Goal: Information Seeking & Learning: Learn about a topic

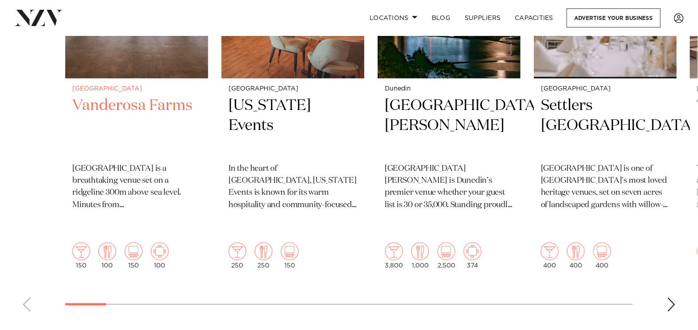
scroll to position [363, 0]
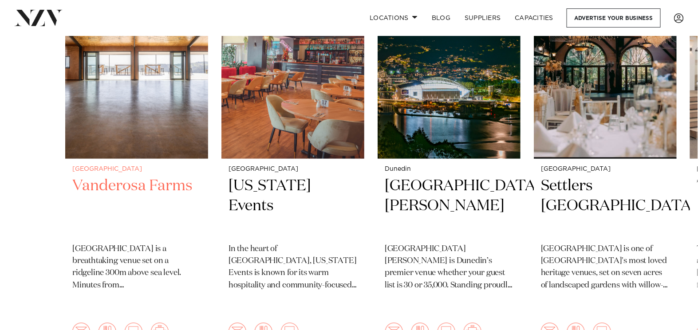
click at [180, 159] on img "1 / 48" at bounding box center [136, 63] width 143 height 192
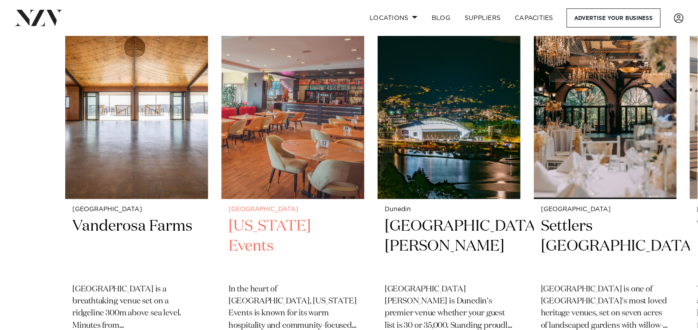
scroll to position [282, 0]
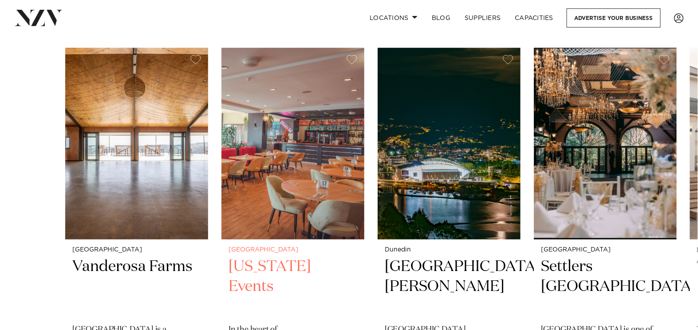
click at [342, 191] on img "2 / 48" at bounding box center [292, 144] width 143 height 192
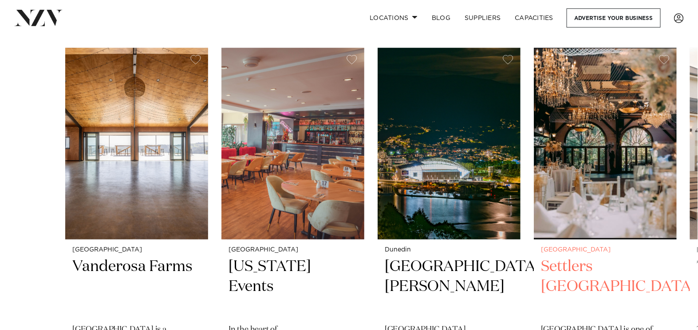
scroll to position [363, 0]
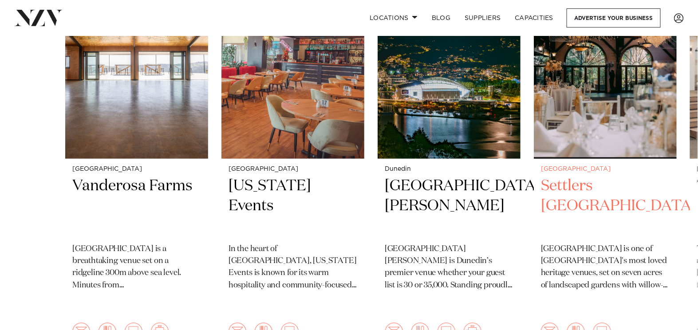
click at [625, 124] on img "4 / 48" at bounding box center [605, 63] width 143 height 192
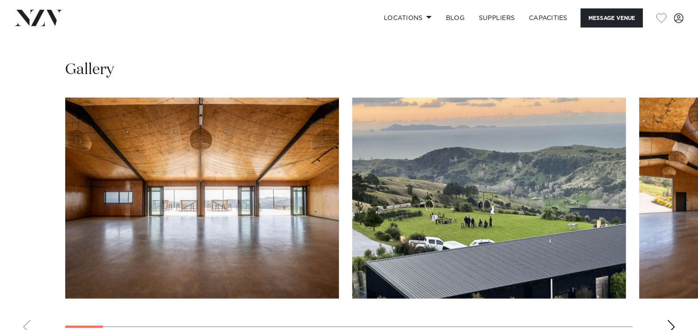
scroll to position [887, 0]
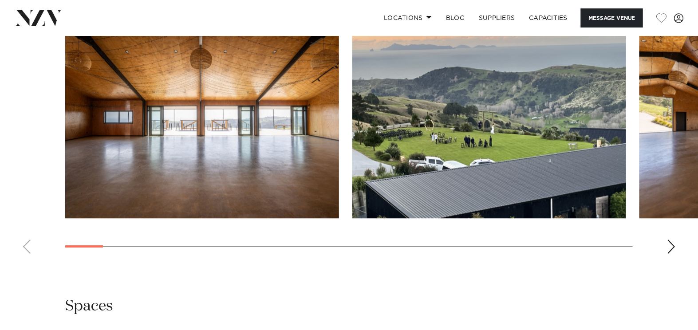
click at [236, 186] on img "1 / 28" at bounding box center [202, 117] width 274 height 201
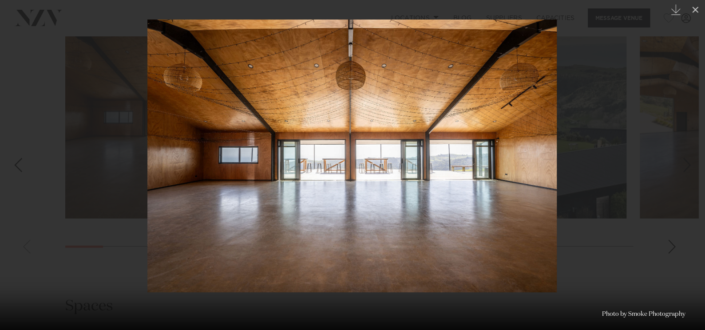
click at [569, 157] on div at bounding box center [352, 165] width 705 height 330
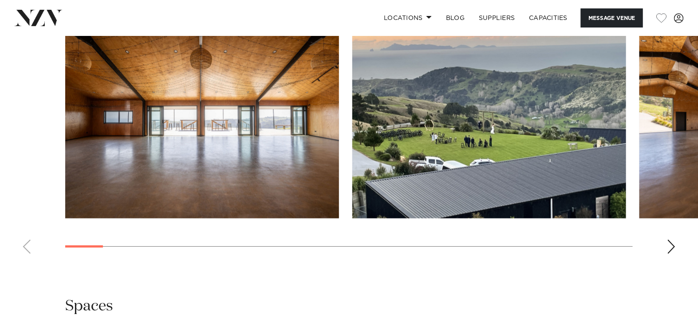
scroll to position [968, 0]
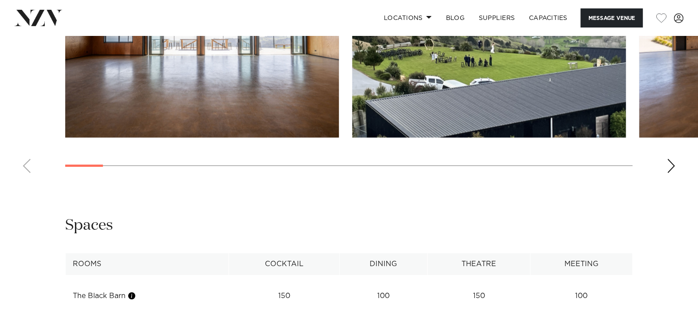
click at [512, 138] on img "2 / 28" at bounding box center [489, 37] width 274 height 201
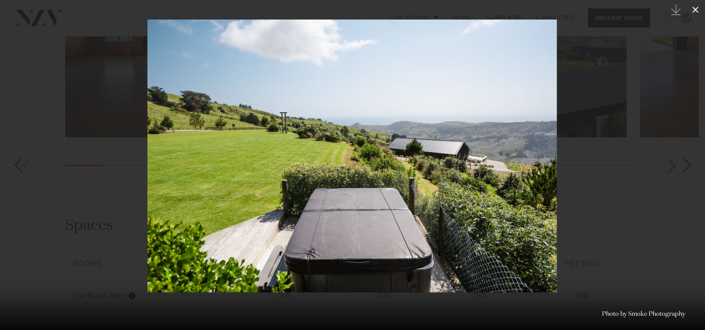
click at [693, 12] on icon at bounding box center [695, 10] width 6 height 6
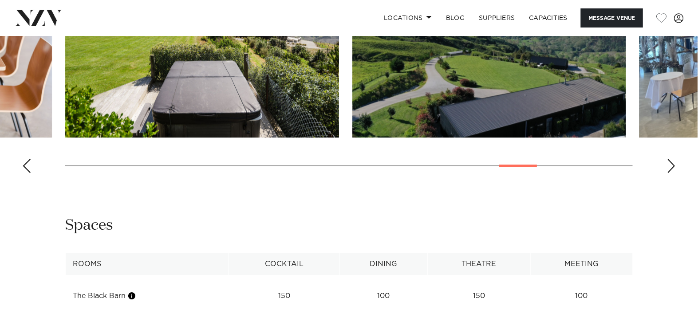
scroll to position [1210, 0]
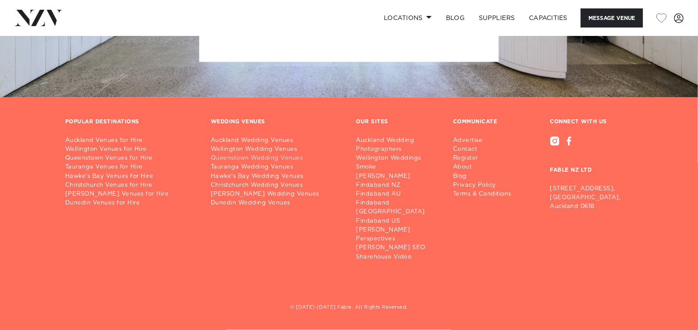
scroll to position [2047, 0]
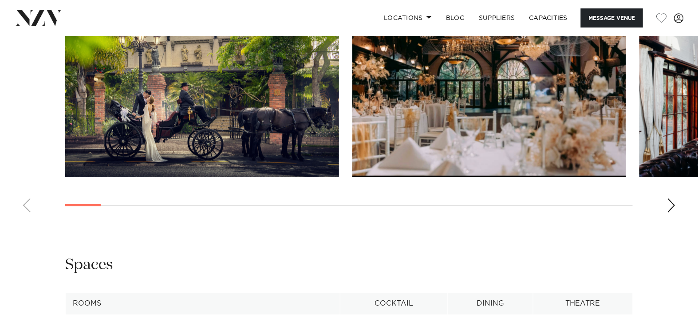
scroll to position [927, 0]
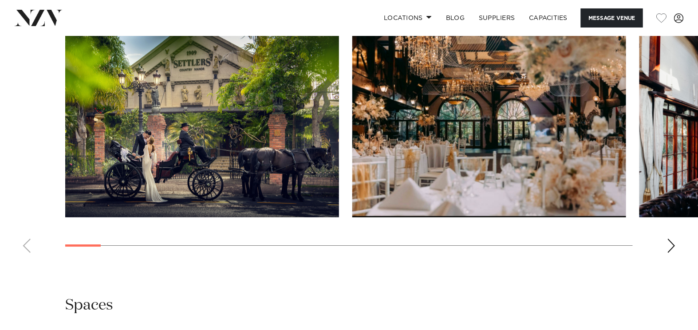
click at [674, 253] on div "Next slide" at bounding box center [671, 246] width 9 height 14
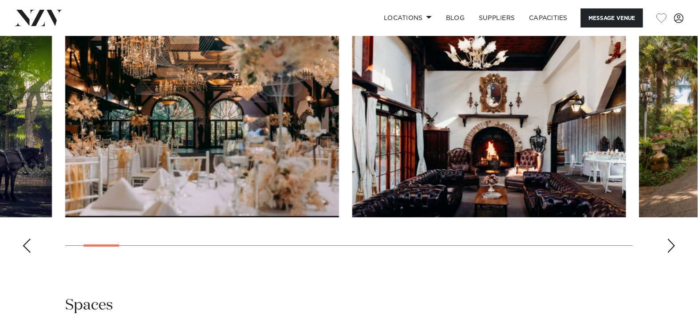
scroll to position [968, 0]
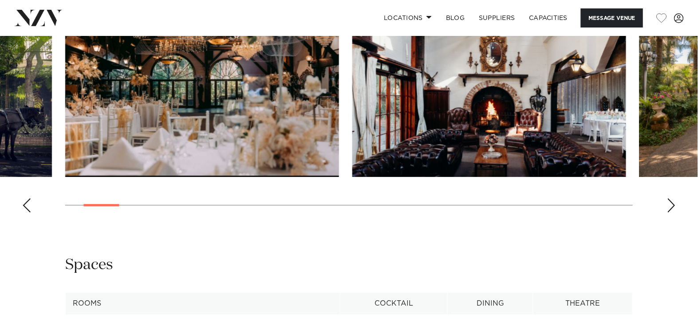
click at [669, 213] on div "Next slide" at bounding box center [671, 205] width 9 height 14
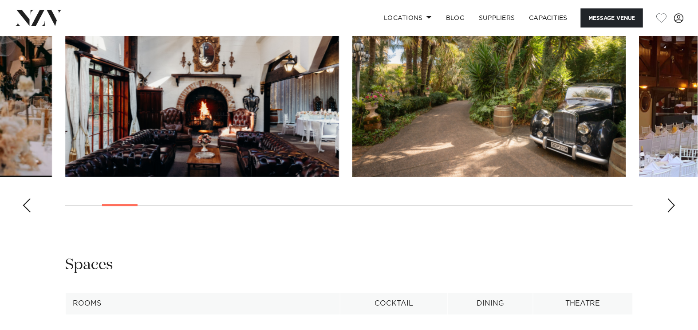
click at [669, 213] on div "Next slide" at bounding box center [671, 205] width 9 height 14
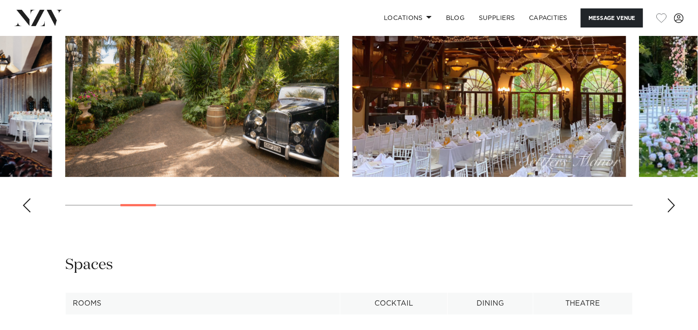
click at [669, 213] on div "Next slide" at bounding box center [671, 205] width 9 height 14
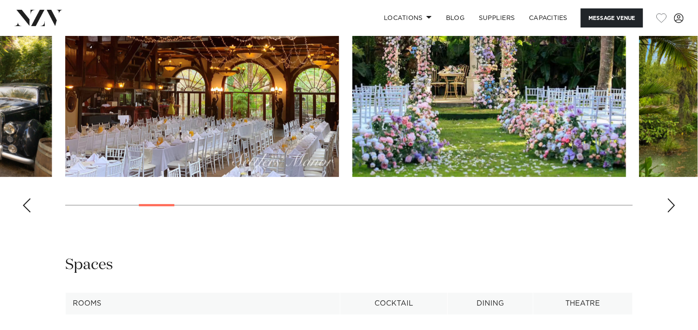
click at [669, 213] on div "Next slide" at bounding box center [671, 205] width 9 height 14
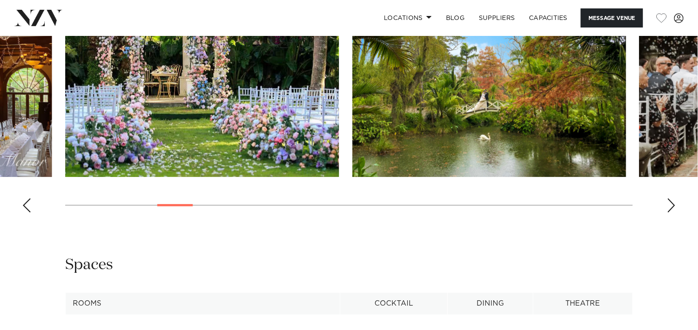
click at [669, 213] on div "Next slide" at bounding box center [671, 205] width 9 height 14
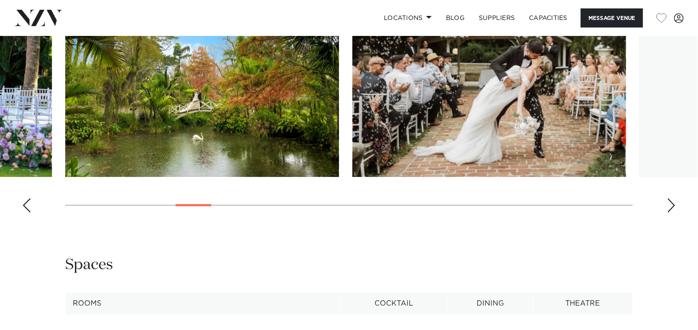
click at [667, 213] on div "Next slide" at bounding box center [671, 205] width 9 height 14
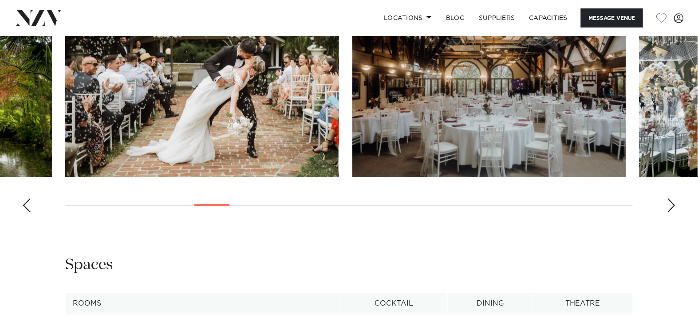
click at [667, 213] on div "Next slide" at bounding box center [671, 205] width 9 height 14
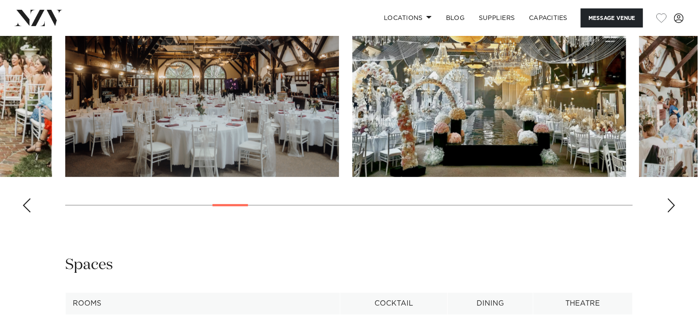
click at [665, 220] on swiper-container at bounding box center [349, 98] width 698 height 244
click at [671, 213] on div "Next slide" at bounding box center [671, 205] width 9 height 14
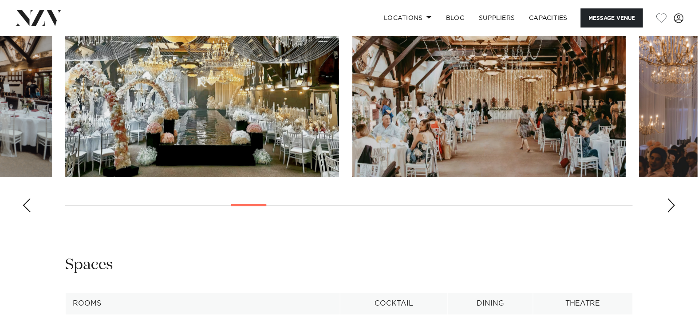
click at [671, 213] on div "Next slide" at bounding box center [671, 205] width 9 height 14
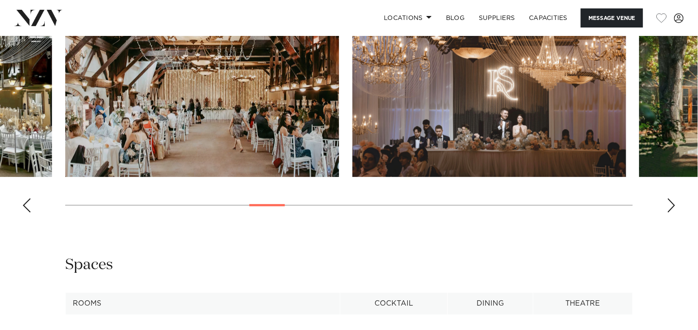
click at [669, 213] on div "Next slide" at bounding box center [671, 205] width 9 height 14
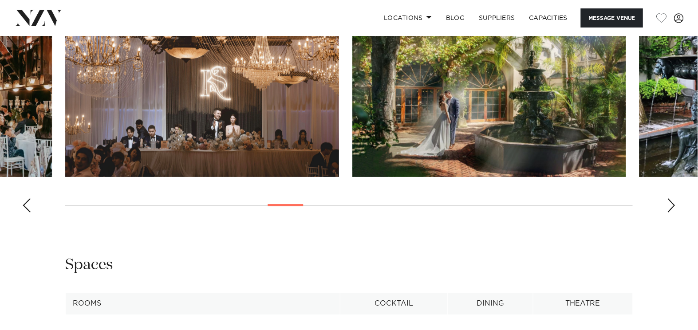
click at [667, 213] on div "Next slide" at bounding box center [671, 205] width 9 height 14
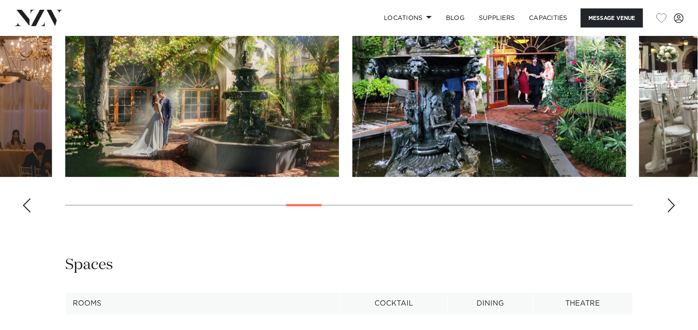
click at [667, 213] on div "Next slide" at bounding box center [671, 205] width 9 height 14
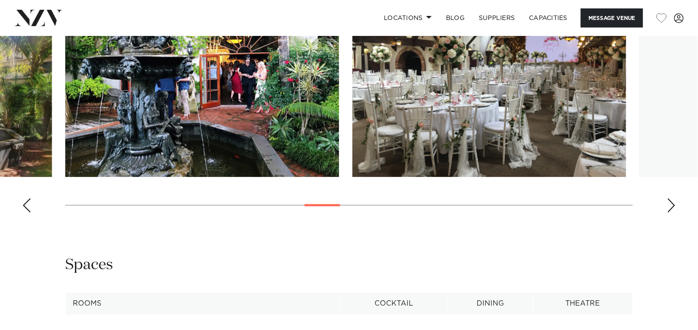
click at [667, 213] on div "Next slide" at bounding box center [671, 205] width 9 height 14
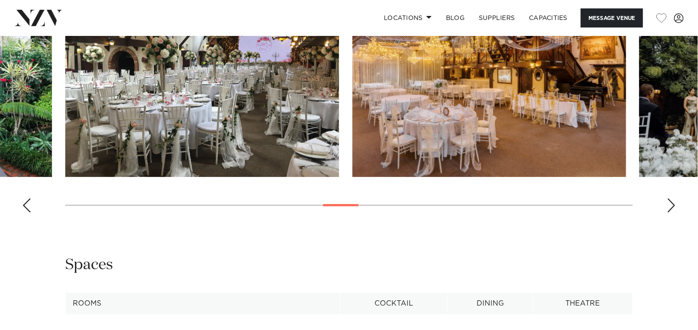
click at [667, 213] on div "Next slide" at bounding box center [671, 205] width 9 height 14
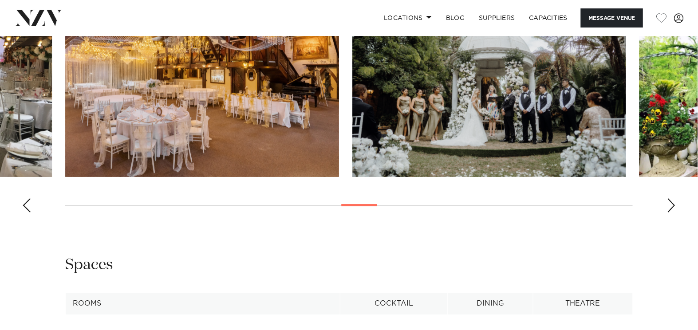
click at [667, 213] on div "Next slide" at bounding box center [671, 205] width 9 height 14
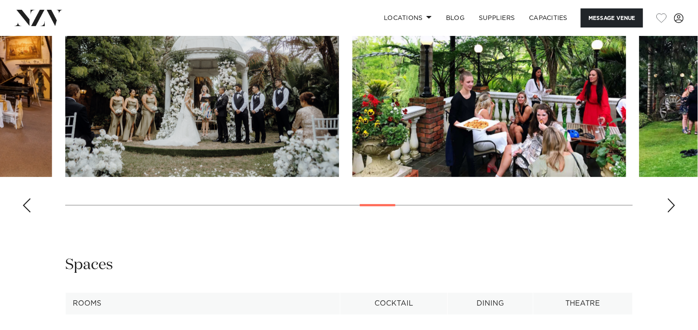
click at [666, 220] on swiper-container at bounding box center [349, 98] width 698 height 244
click at [669, 213] on div "Next slide" at bounding box center [671, 205] width 9 height 14
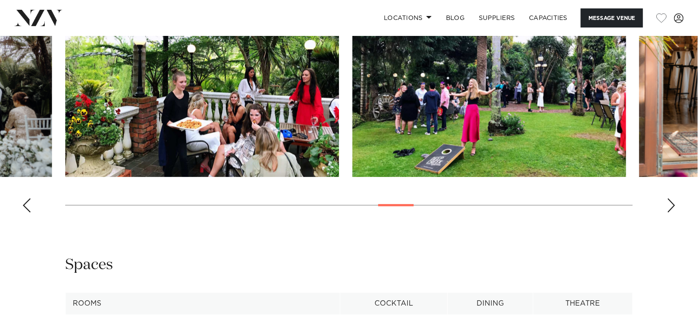
click at [669, 213] on div "Next slide" at bounding box center [671, 205] width 9 height 14
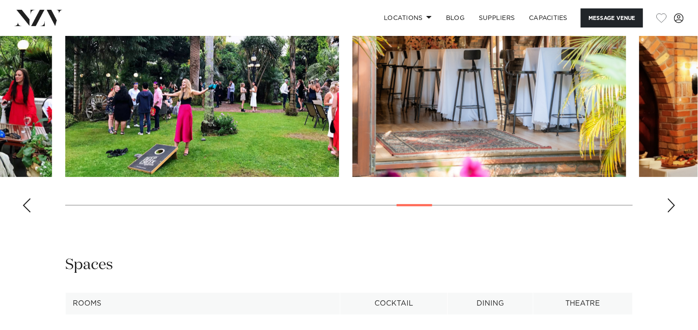
click at [669, 213] on div "Next slide" at bounding box center [671, 205] width 9 height 14
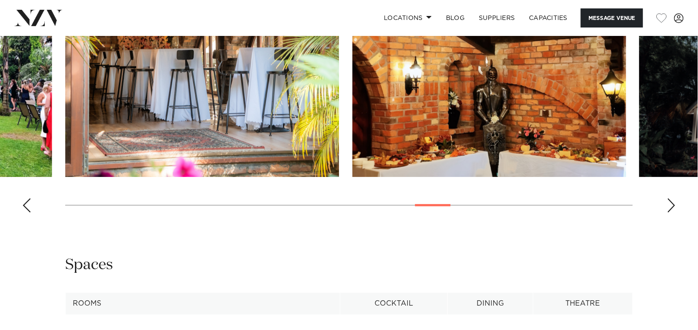
click at [669, 213] on div "Next slide" at bounding box center [671, 205] width 9 height 14
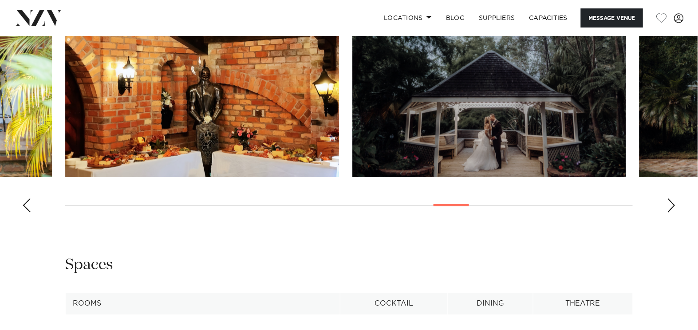
click at [669, 213] on div "Next slide" at bounding box center [671, 205] width 9 height 14
